Goal: Task Accomplishment & Management: Use online tool/utility

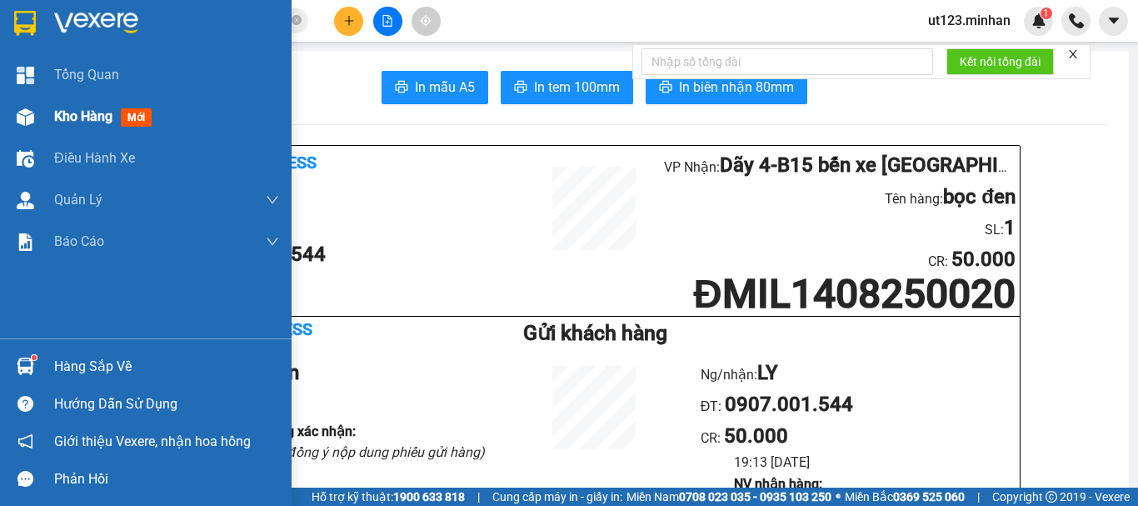
click at [37, 120] on div at bounding box center [25, 116] width 29 height 29
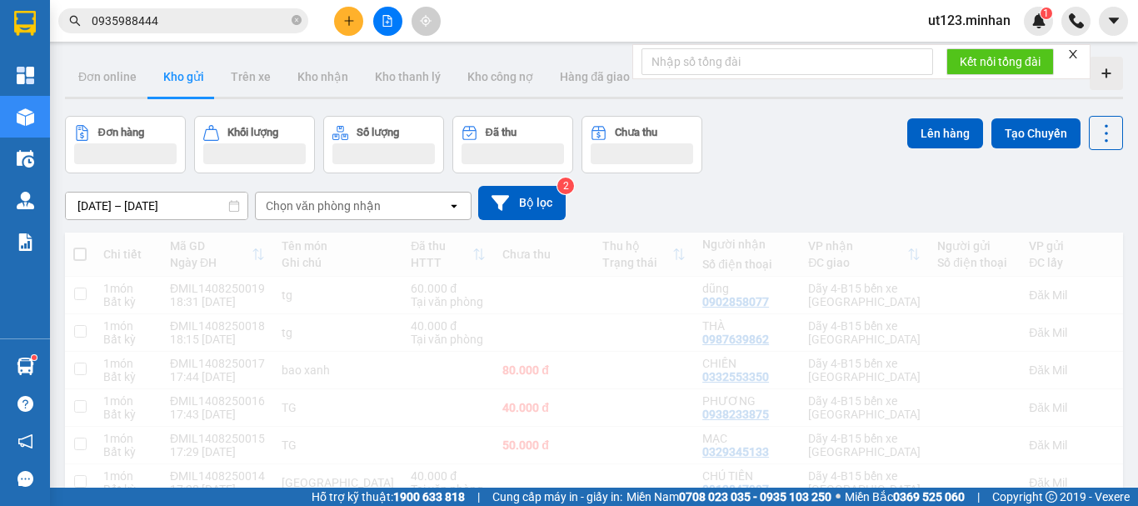
click at [313, 100] on div "Đơn online Kho gửi Trên xe Kho nhận Kho thanh lý Kho công nợ Hàng đã giao" at bounding box center [594, 79] width 1058 height 44
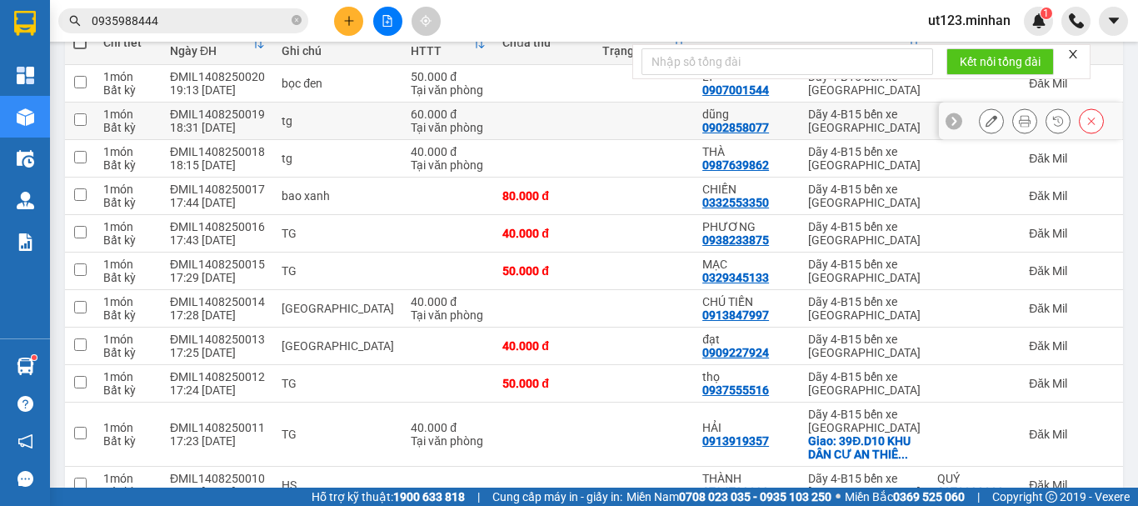
scroll to position [62, 0]
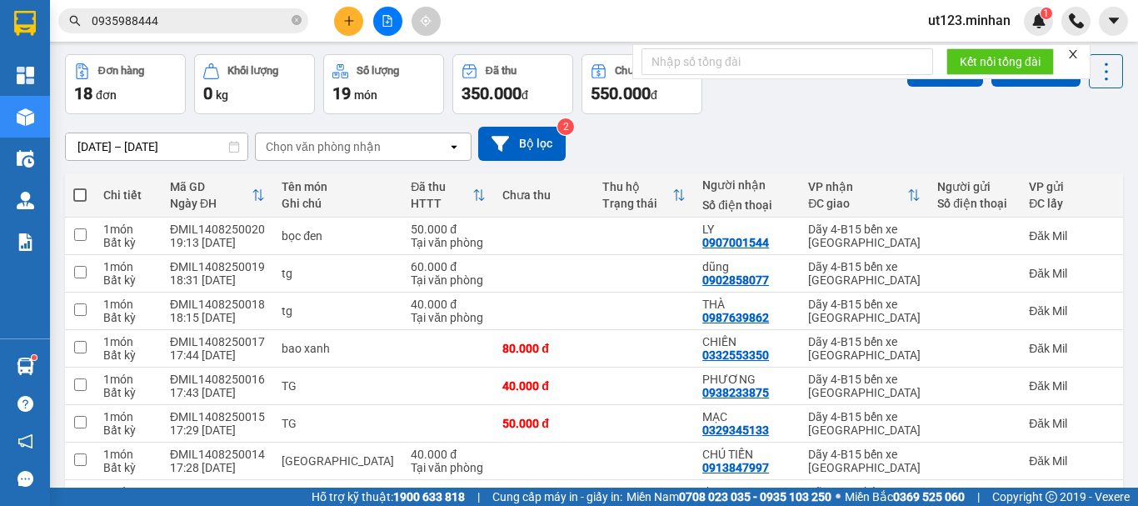
click at [75, 197] on span at bounding box center [79, 194] width 13 height 13
click at [80, 187] on input "checkbox" at bounding box center [80, 187] width 0 height 0
checkbox input "true"
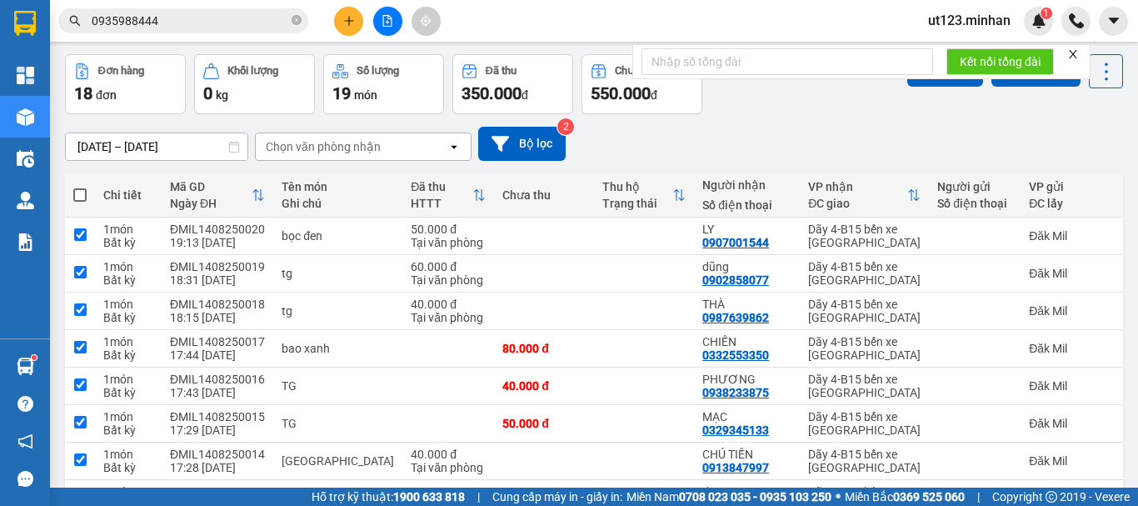
checkbox input "true"
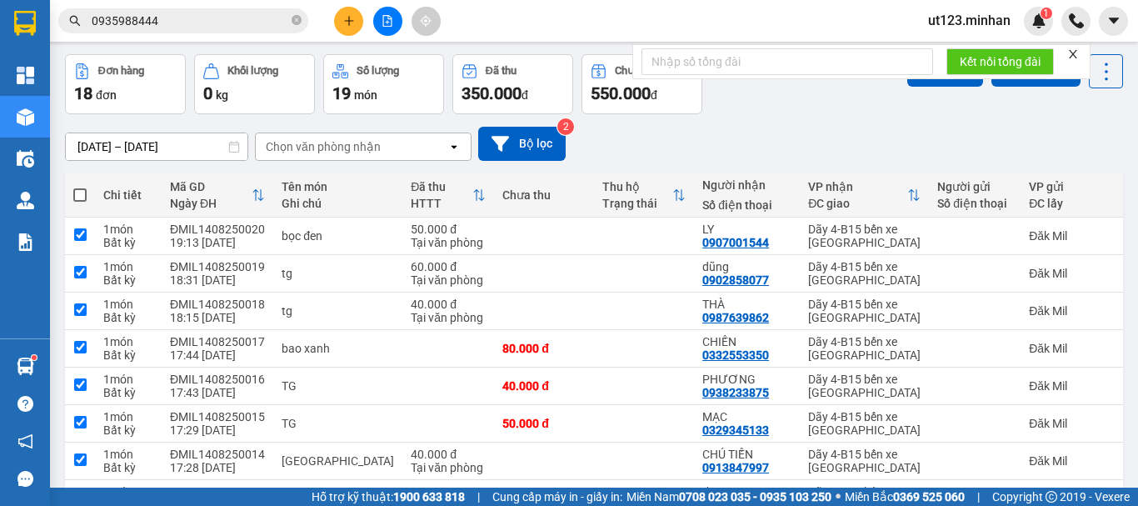
checkbox input "true"
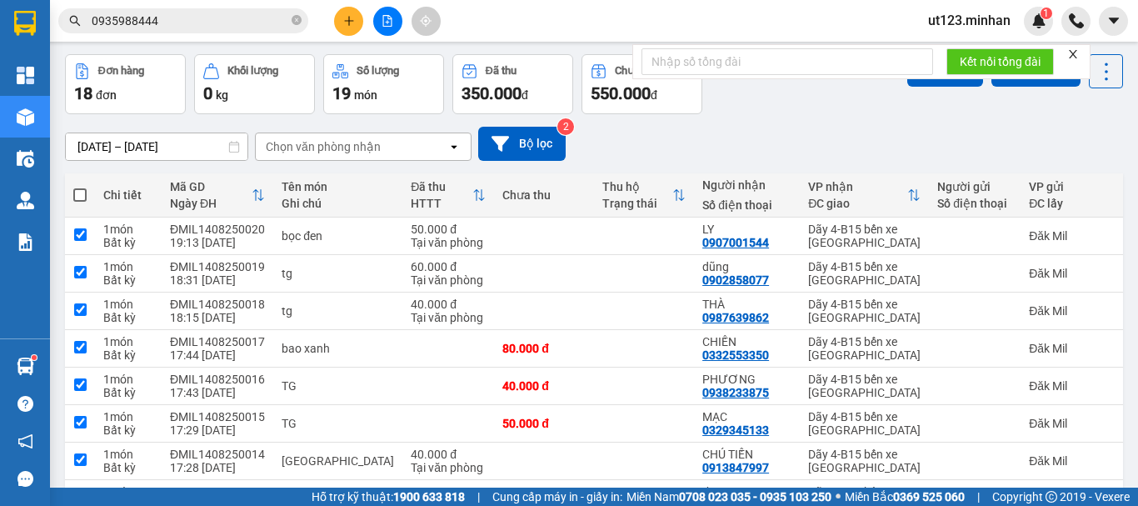
checkbox input "true"
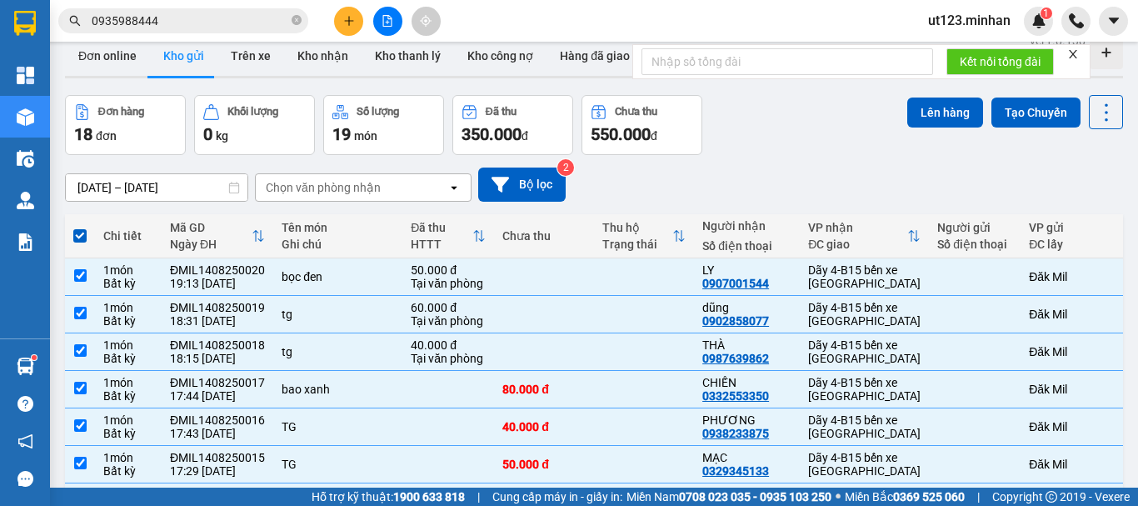
scroll to position [0, 0]
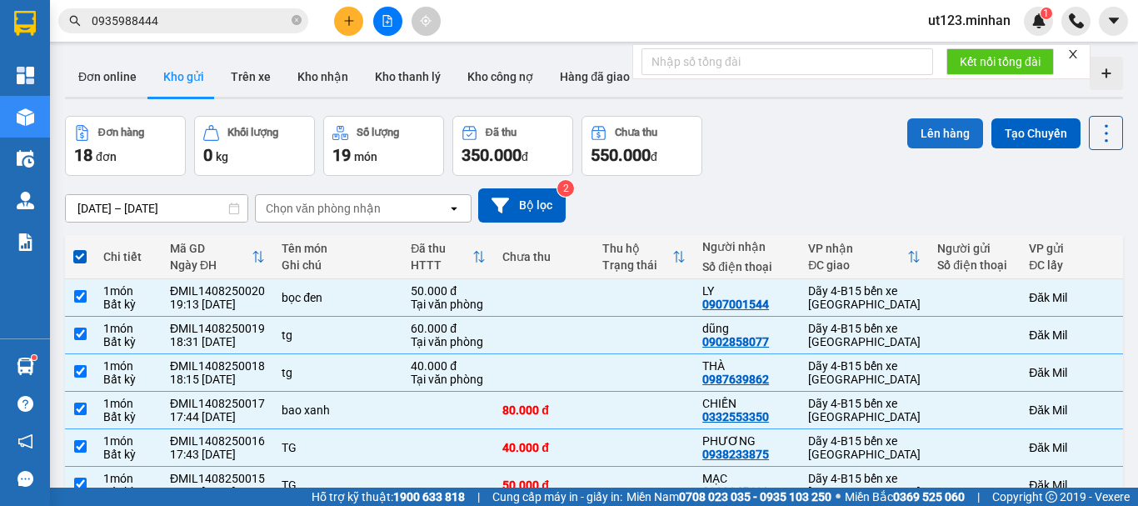
click at [933, 140] on button "Lên hàng" at bounding box center [945, 133] width 76 height 30
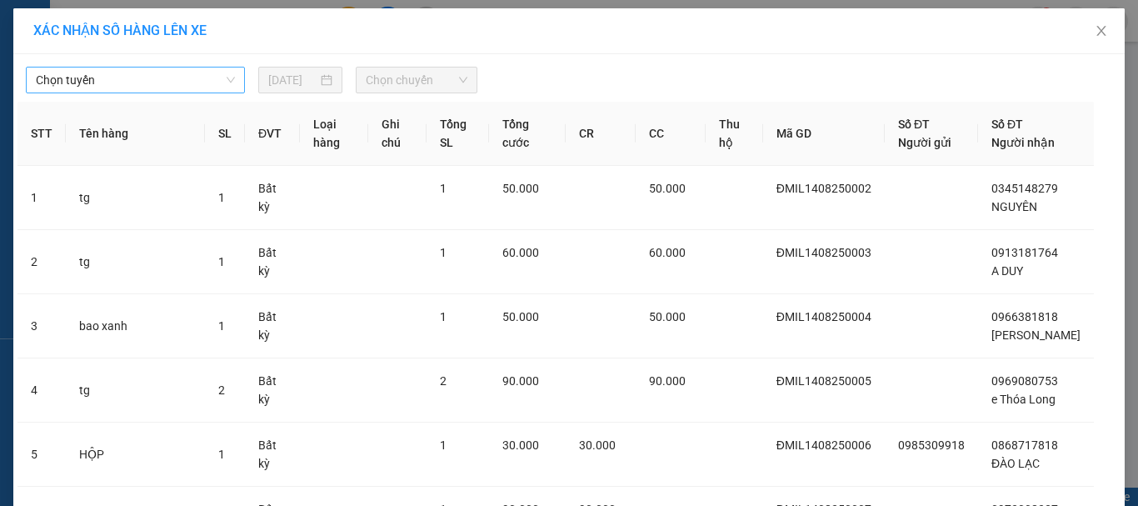
click at [170, 80] on span "Chọn tuyến" at bounding box center [135, 79] width 199 height 25
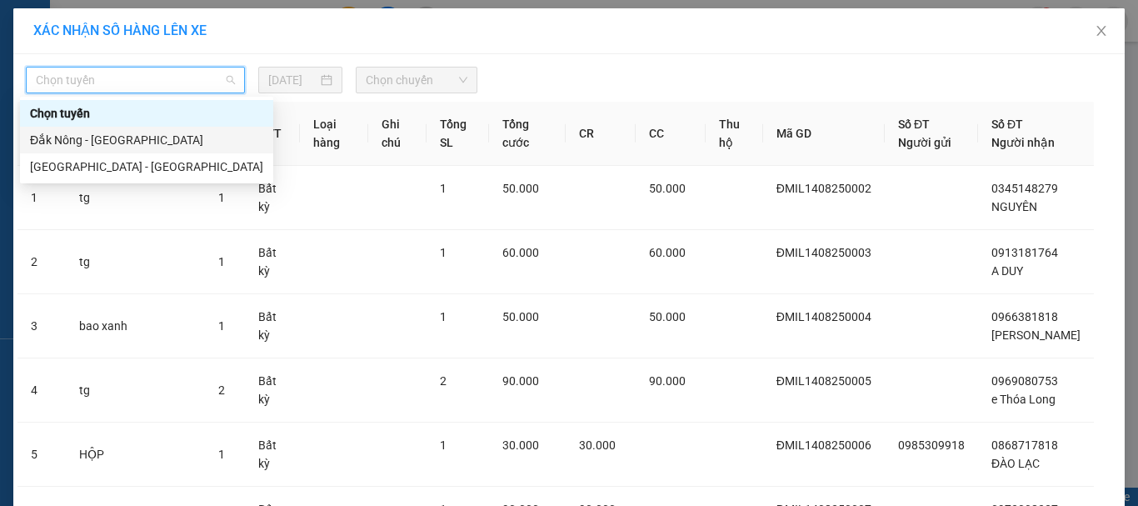
drag, startPoint x: 166, startPoint y: 143, endPoint x: 328, endPoint y: 92, distance: 170.2
click at [165, 143] on div "Đắk Nông - [GEOGRAPHIC_DATA]" at bounding box center [146, 140] width 233 height 18
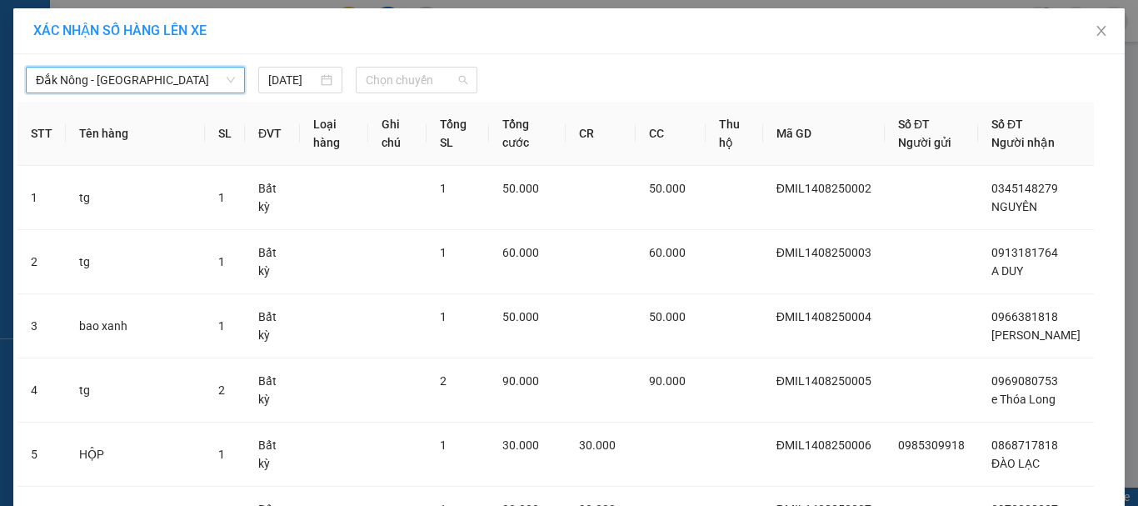
drag, startPoint x: 387, startPoint y: 77, endPoint x: 479, endPoint y: 152, distance: 118.4
click at [390, 78] on span "Chọn chuyến" at bounding box center [417, 79] width 102 height 25
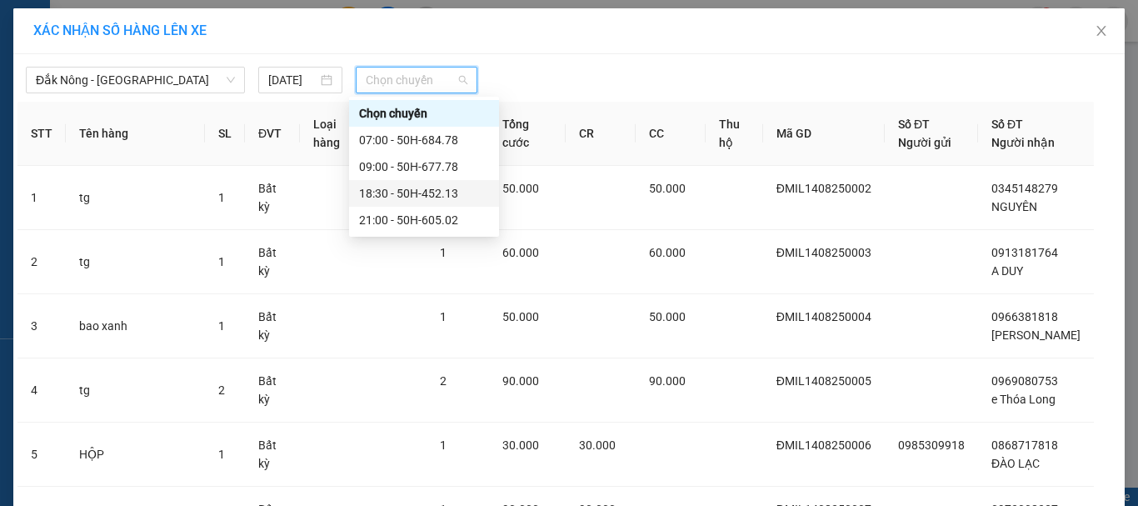
click at [437, 197] on div "18:30 - 50H-452.13" at bounding box center [424, 193] width 130 height 18
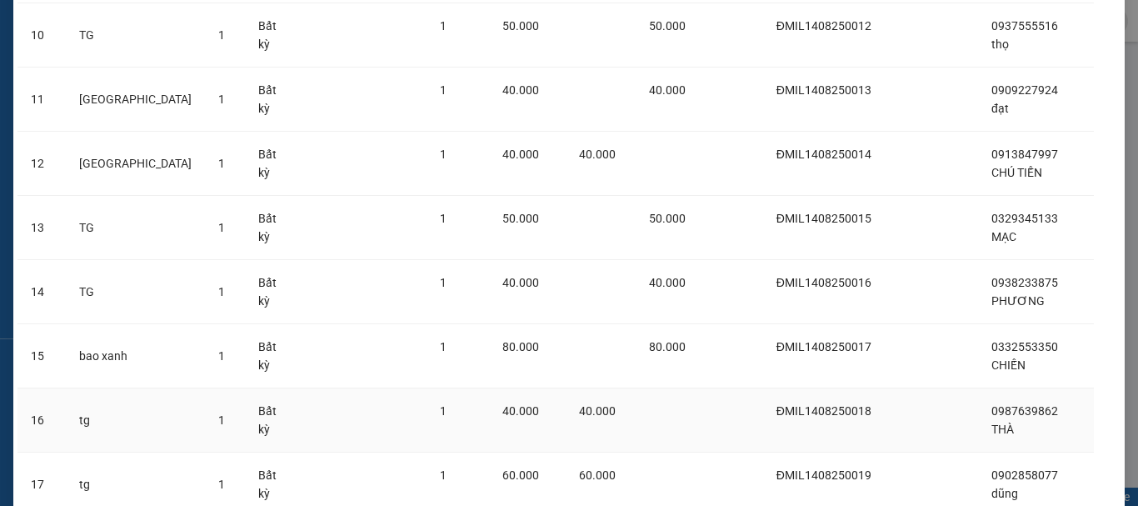
scroll to position [947, 0]
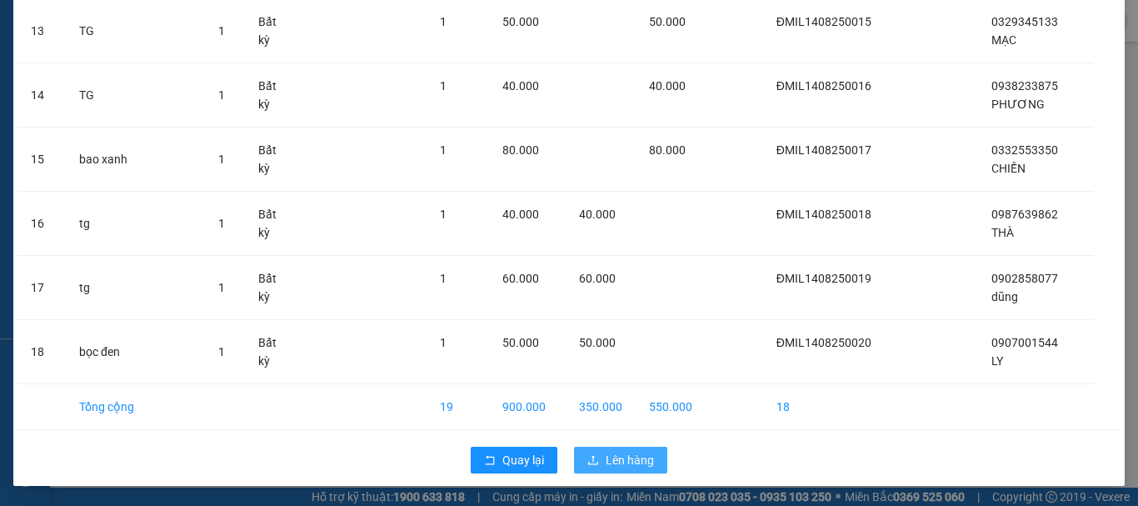
click at [623, 448] on button "Lên hàng" at bounding box center [620, 460] width 93 height 27
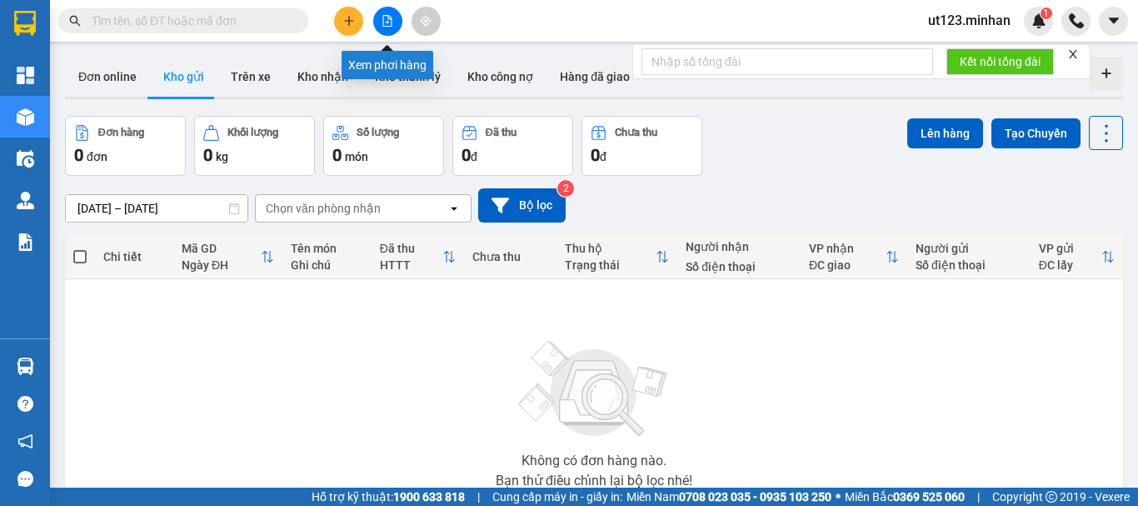
click at [387, 20] on icon "file-add" at bounding box center [388, 21] width 12 height 12
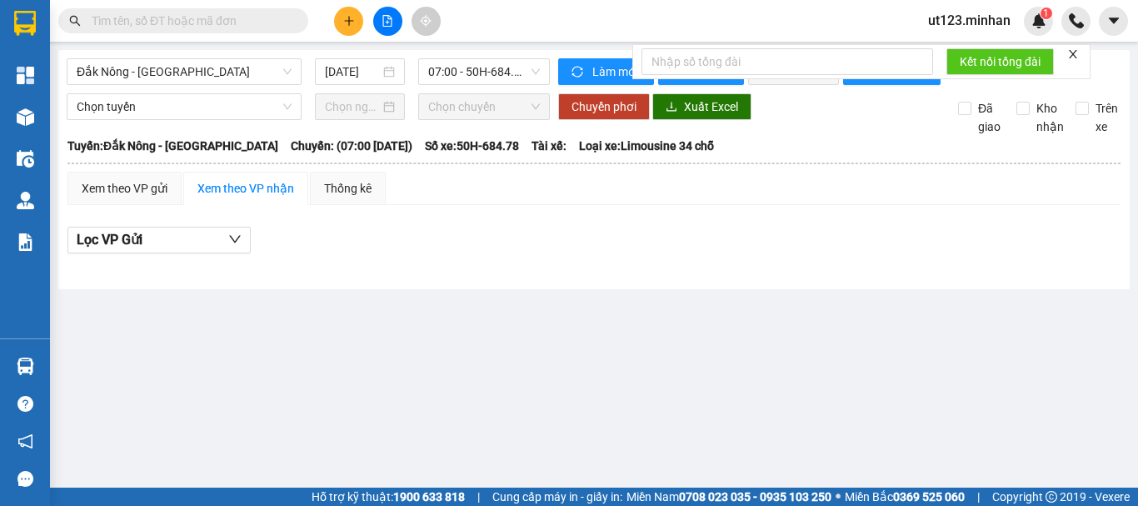
click at [519, 62] on span "07:00 - 50H-684.78" at bounding box center [484, 71] width 112 height 25
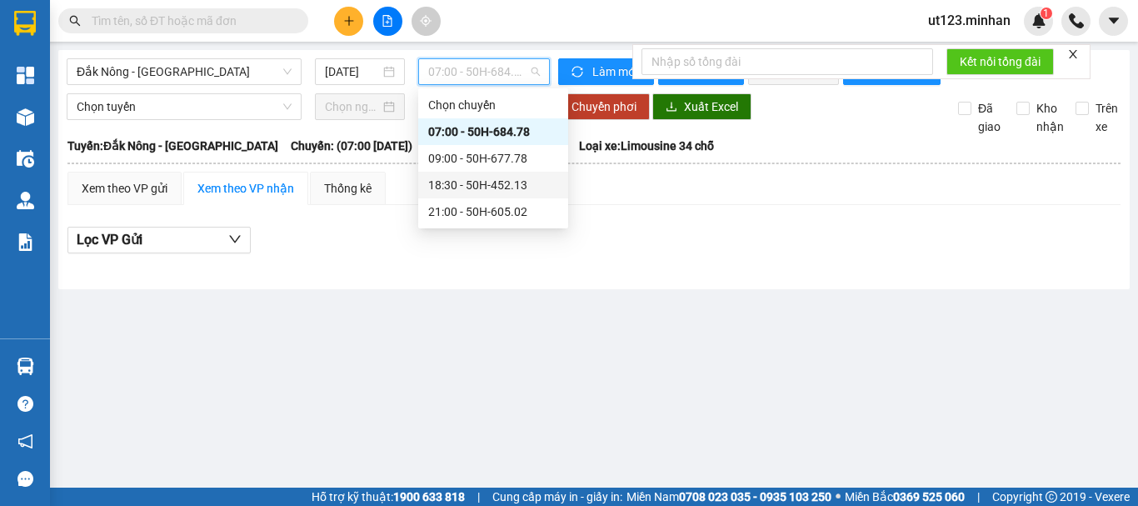
click at [515, 178] on div "18:30 - 50H-452.13" at bounding box center [493, 185] width 130 height 18
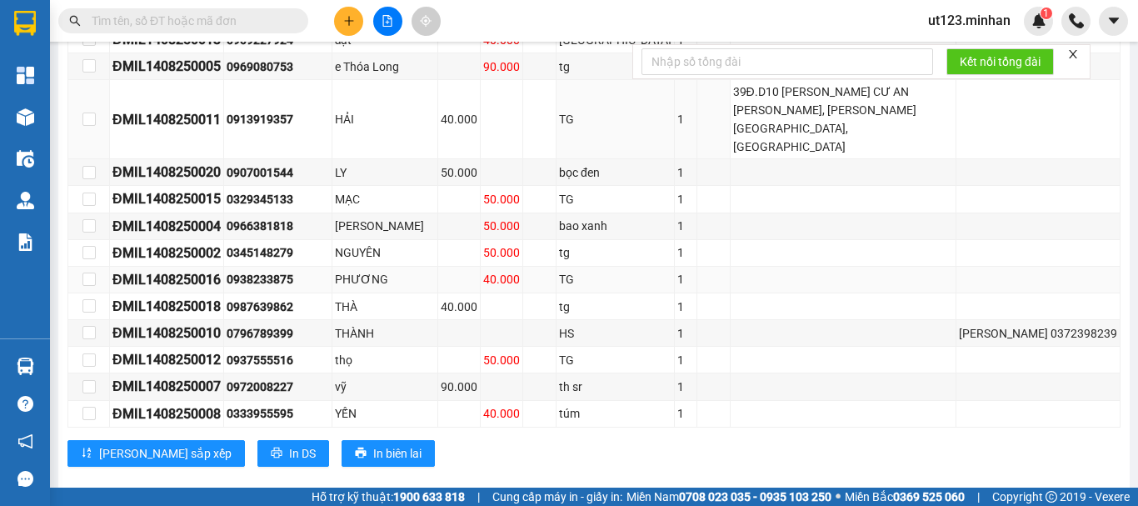
scroll to position [492, 0]
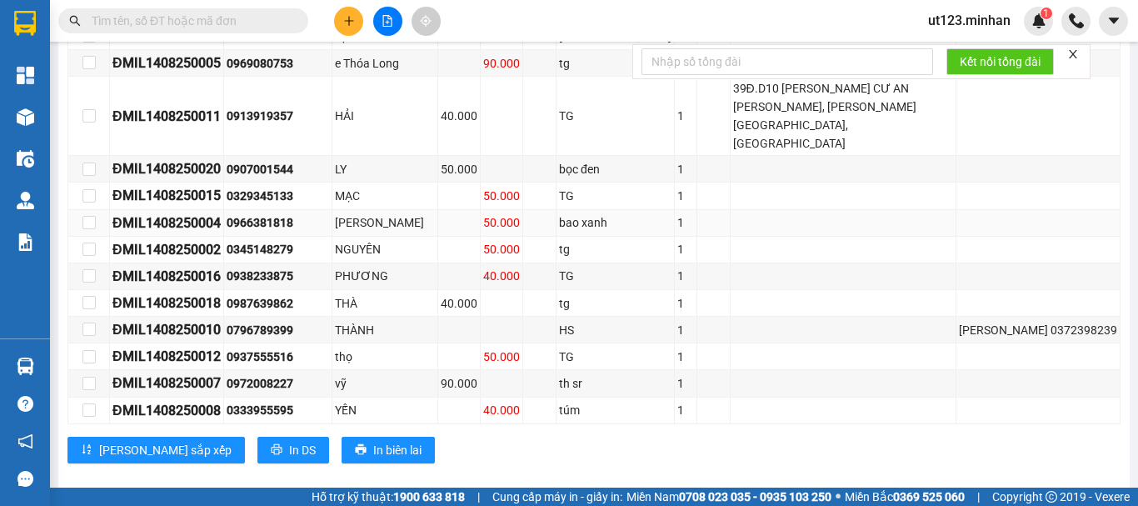
click at [279, 213] on div "0966381818" at bounding box center [278, 222] width 102 height 18
copy div "0966381818"
click at [142, 22] on input "text" at bounding box center [190, 21] width 197 height 18
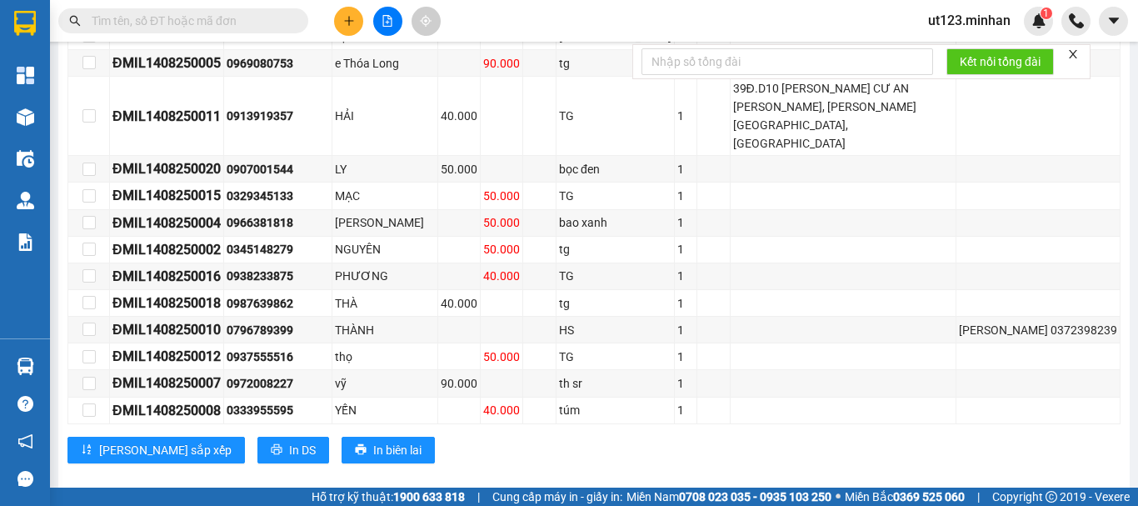
paste input "0966381818"
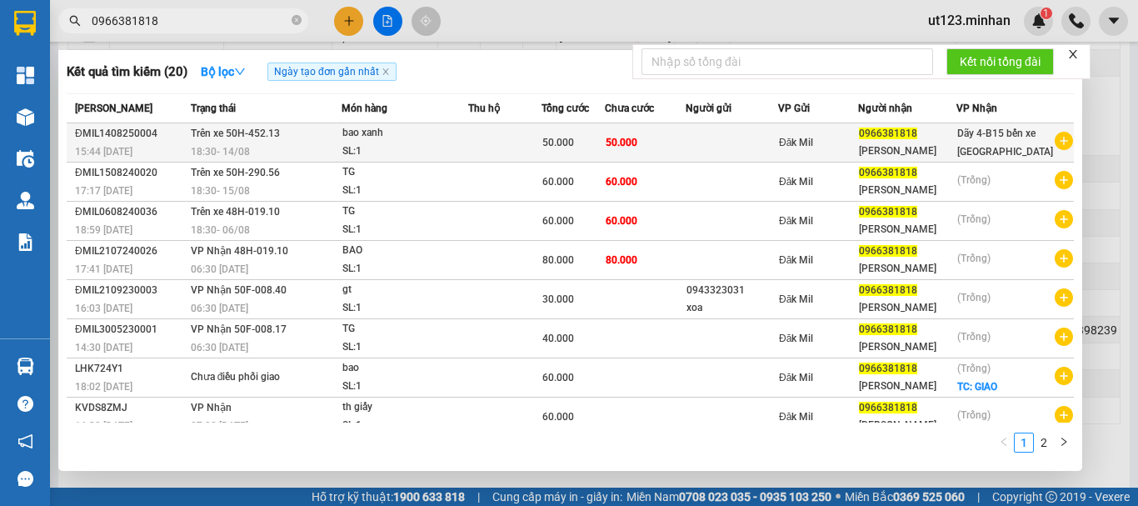
type input "0966381818"
click at [442, 138] on div "bao xanh" at bounding box center [404, 133] width 125 height 18
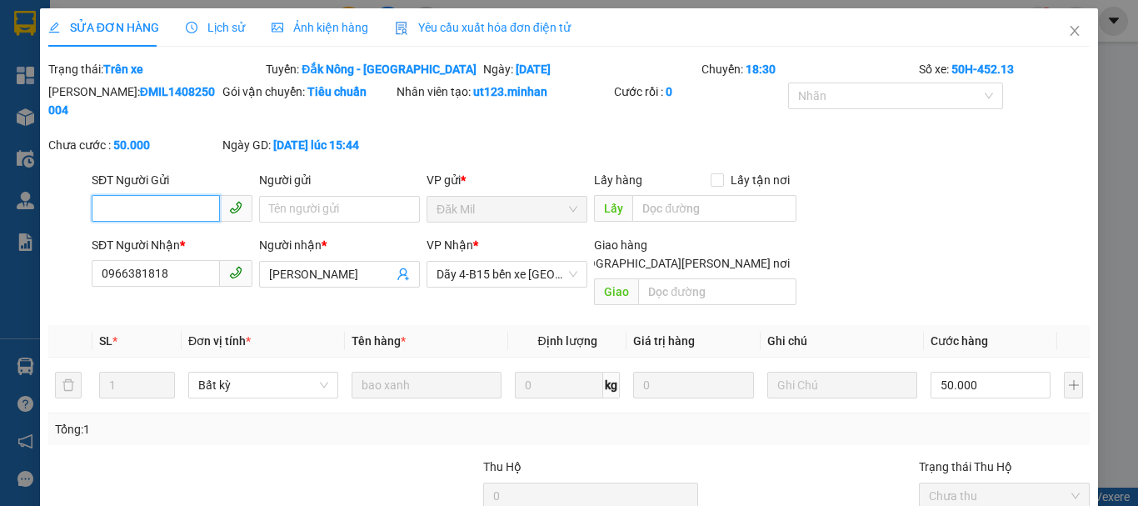
type input "0966381818"
type input "[PERSON_NAME]"
type input "50.000"
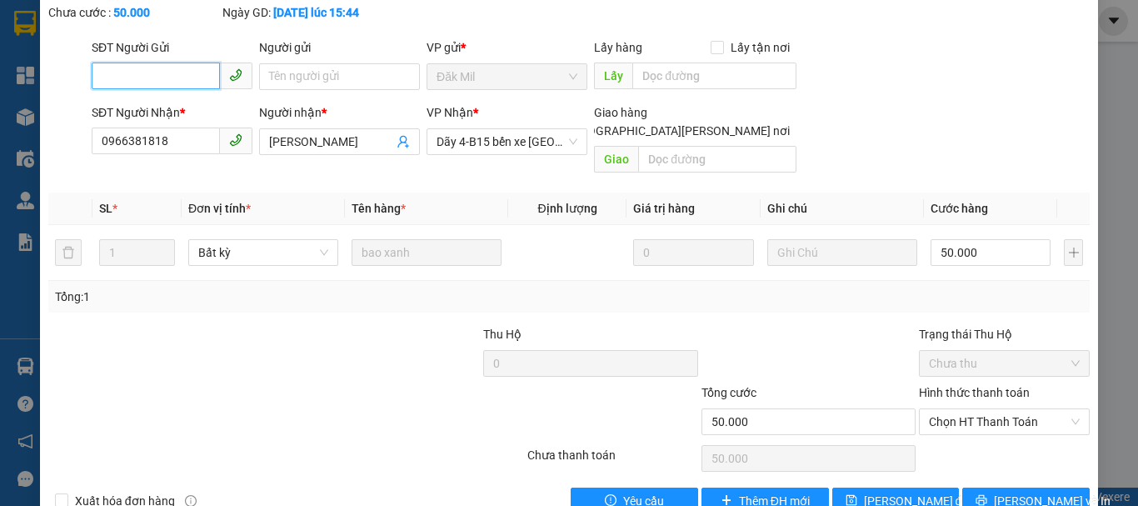
scroll to position [137, 0]
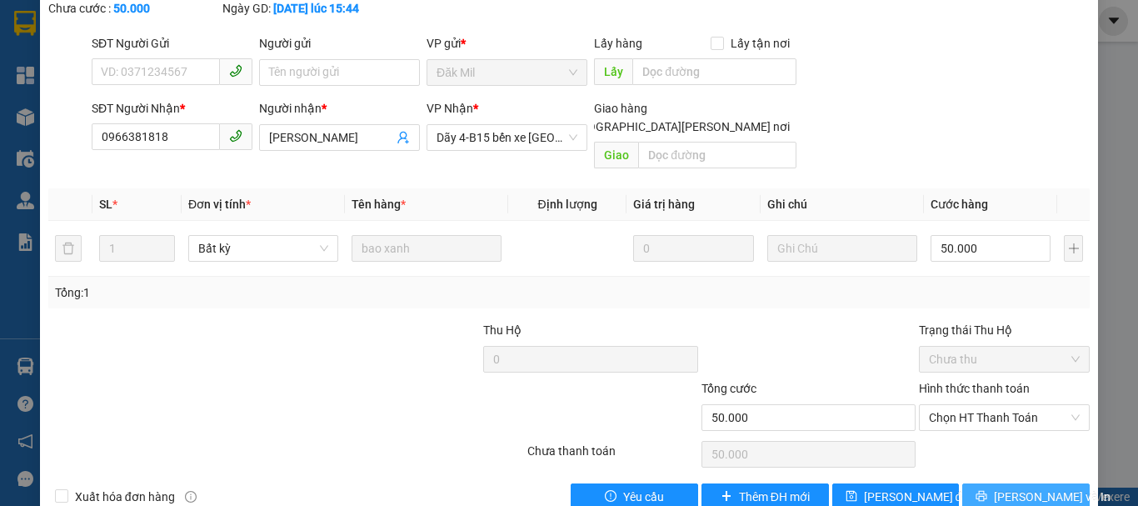
click at [982, 490] on icon "printer" at bounding box center [982, 496] width 12 height 12
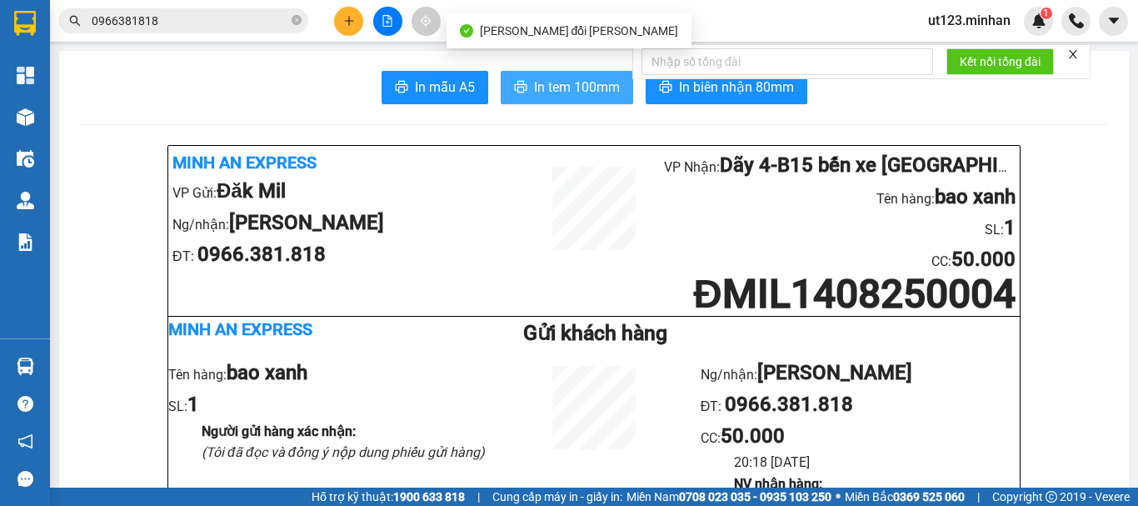
drag, startPoint x: 573, startPoint y: 98, endPoint x: 613, endPoint y: 159, distance: 72.8
click at [573, 97] on button "In tem 100mm" at bounding box center [567, 87] width 132 height 33
